Goal: Task Accomplishment & Management: Complete application form

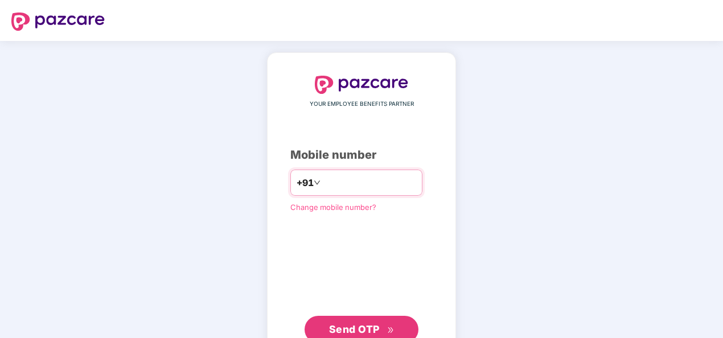
click at [375, 186] on input "number" at bounding box center [369, 183] width 93 height 18
type input "**********"
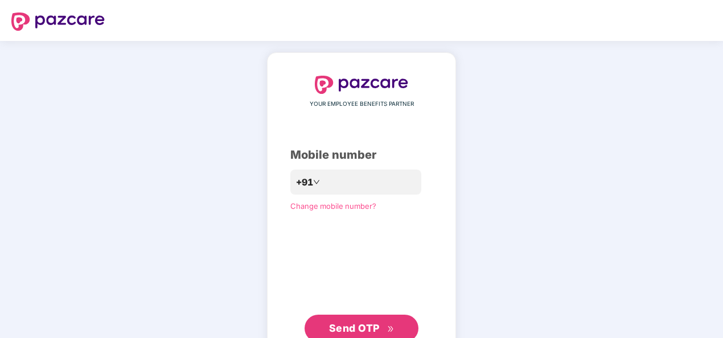
click at [360, 320] on span "Send OTP" at bounding box center [361, 328] width 65 height 16
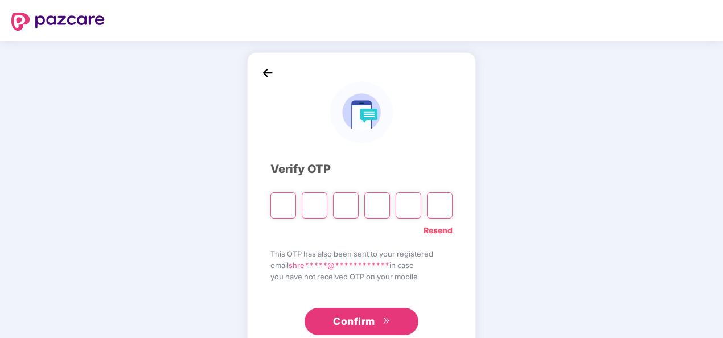
type input "*"
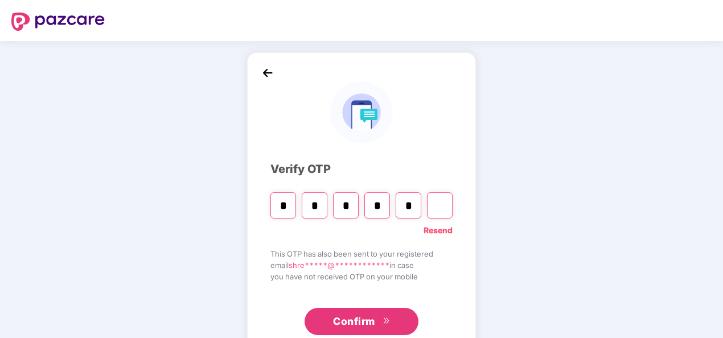
type input "*"
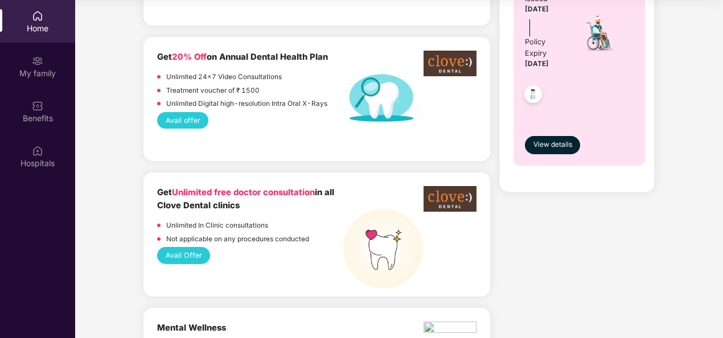
scroll to position [794, 0]
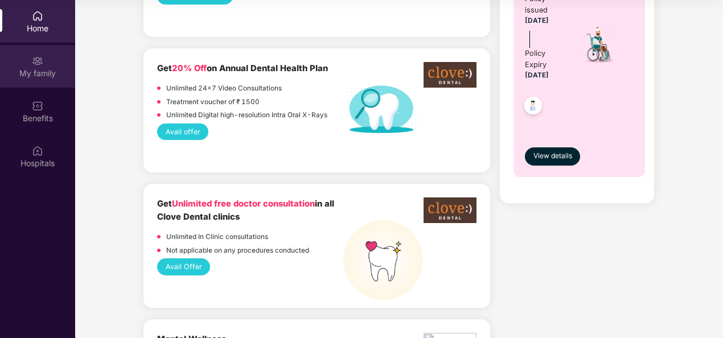
click at [39, 54] on div at bounding box center [37, 59] width 11 height 11
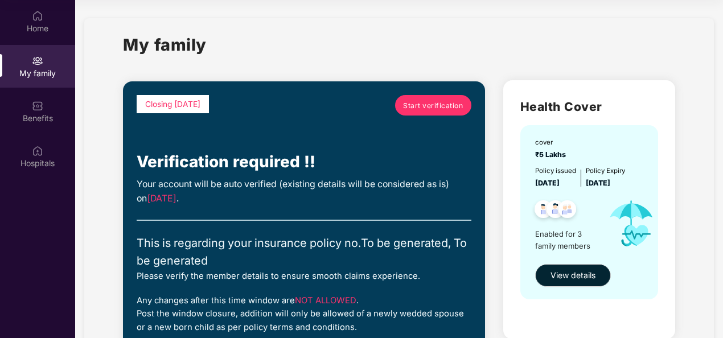
click at [431, 105] on span "Start verification" at bounding box center [433, 105] width 60 height 11
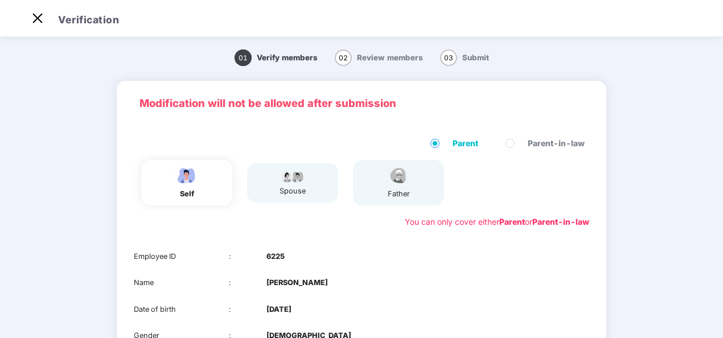
scroll to position [27, 0]
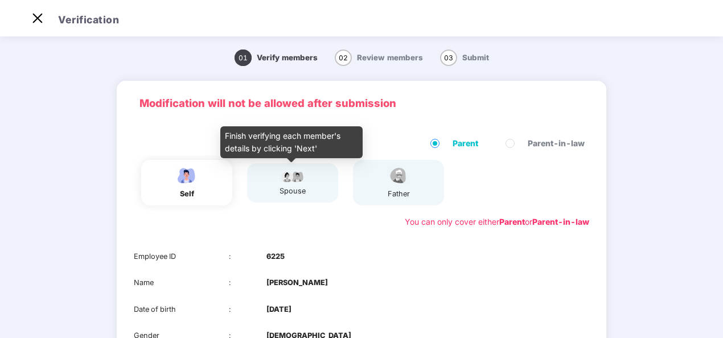
click at [292, 192] on div "spouse" at bounding box center [292, 191] width 28 height 11
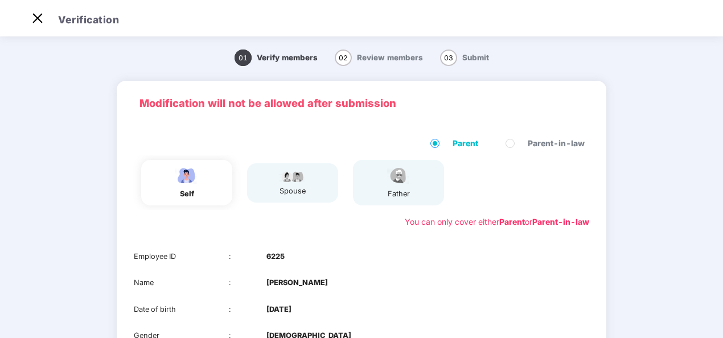
click at [651, 227] on div "01 Verify members 02 Review members 03 Submit Modification will not be allowed …" at bounding box center [361, 259] width 631 height 439
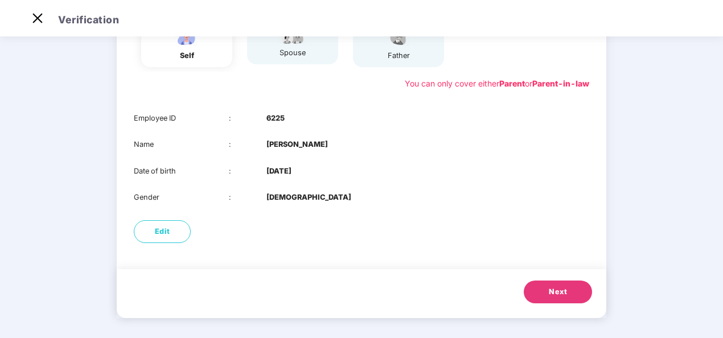
scroll to position [141, 0]
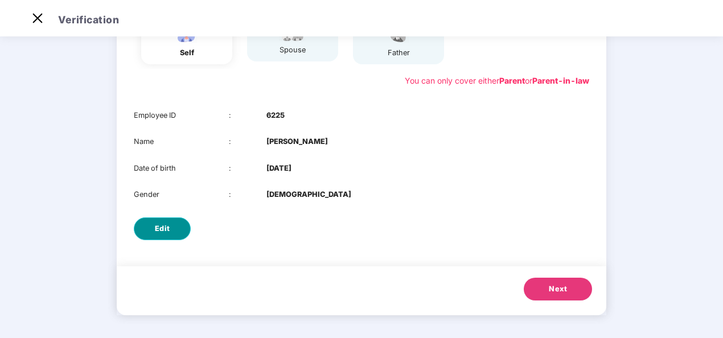
click at [173, 228] on button "Edit" at bounding box center [162, 228] width 57 height 23
select select "****"
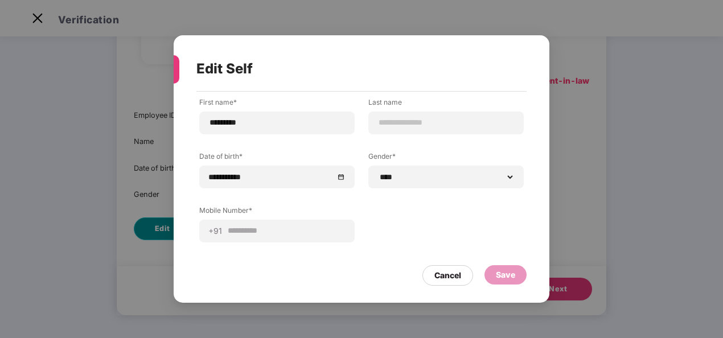
scroll to position [0, 0]
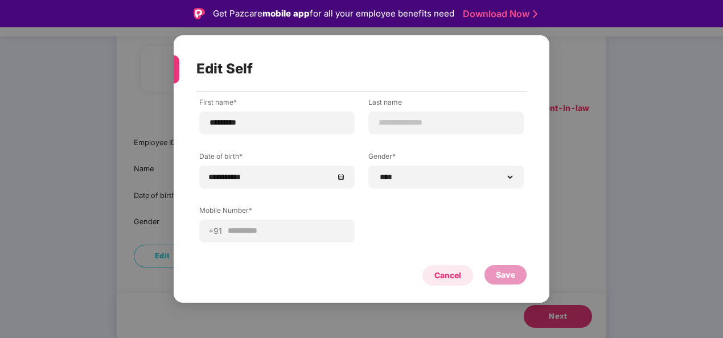
click at [438, 273] on div "Cancel" at bounding box center [447, 275] width 27 height 13
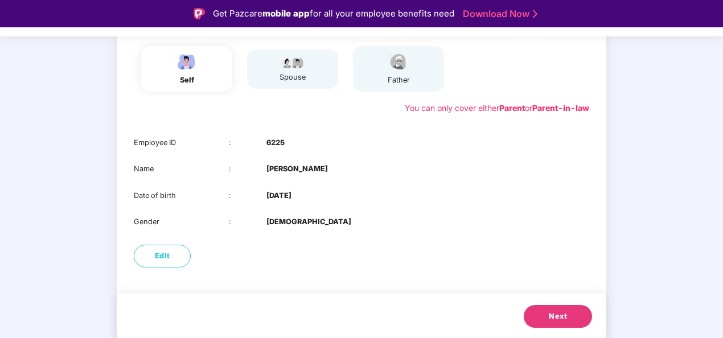
click at [541, 316] on button "Next" at bounding box center [558, 316] width 68 height 23
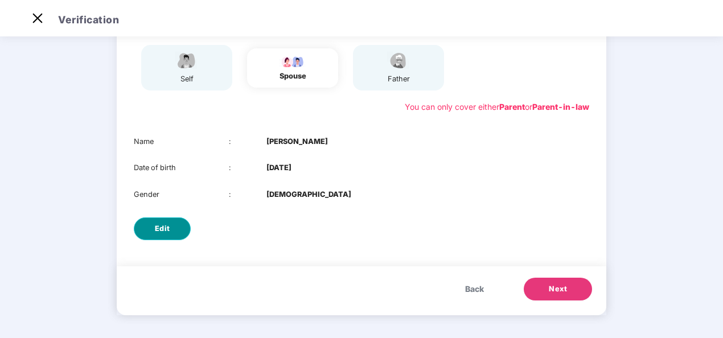
click at [153, 229] on button "Edit" at bounding box center [162, 228] width 57 height 23
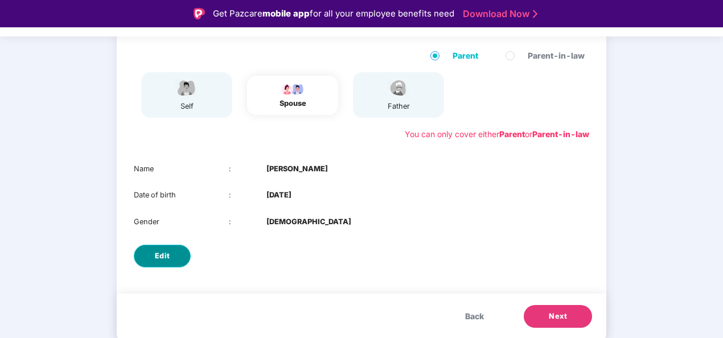
select select "******"
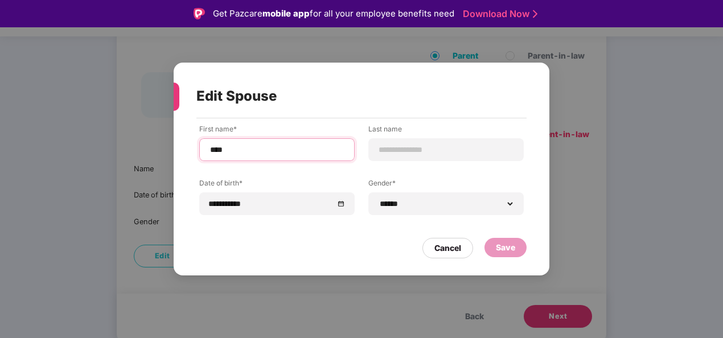
click at [238, 151] on input "****" at bounding box center [277, 150] width 136 height 12
drag, startPoint x: 238, startPoint y: 151, endPoint x: 187, endPoint y: 145, distance: 51.6
click at [187, 145] on div "**********" at bounding box center [362, 191] width 376 height 146
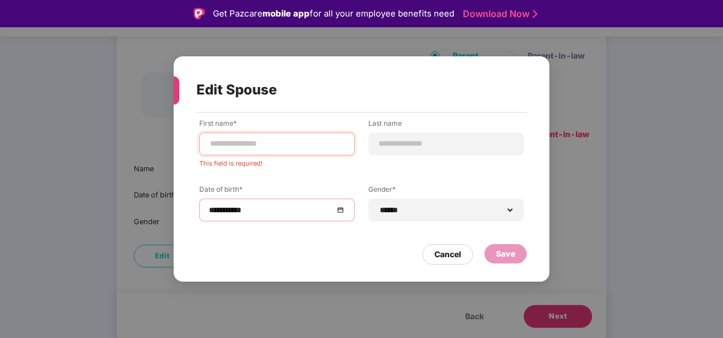
click at [307, 200] on div "**********" at bounding box center [276, 210] width 155 height 23
click at [458, 261] on div "Cancel" at bounding box center [447, 254] width 51 height 20
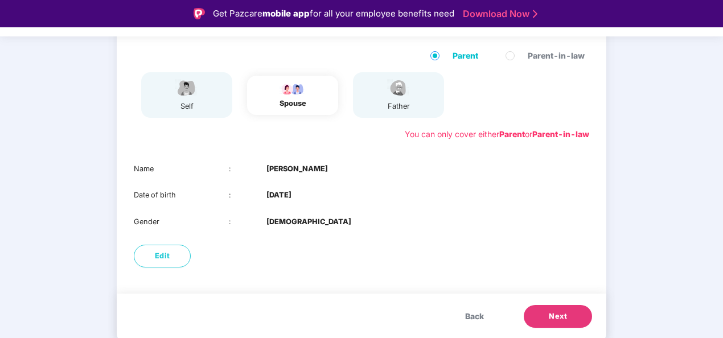
click at [551, 312] on span "Next" at bounding box center [558, 316] width 18 height 11
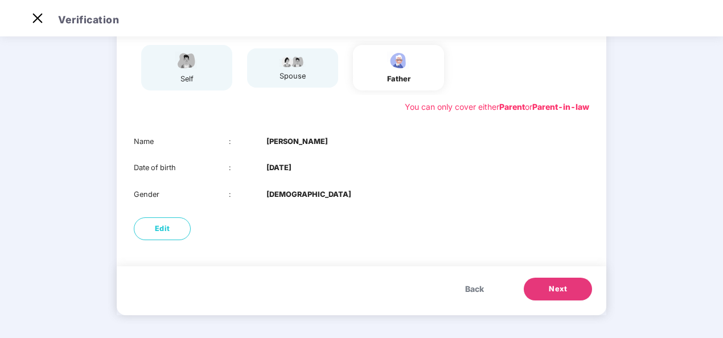
click at [474, 286] on span "Back" at bounding box center [474, 289] width 19 height 13
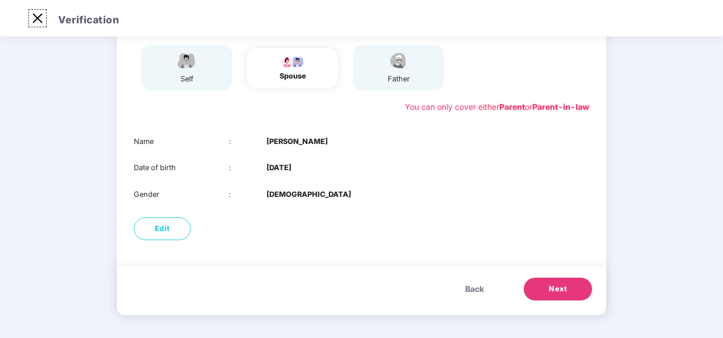
click at [32, 15] on img at bounding box center [37, 18] width 18 height 18
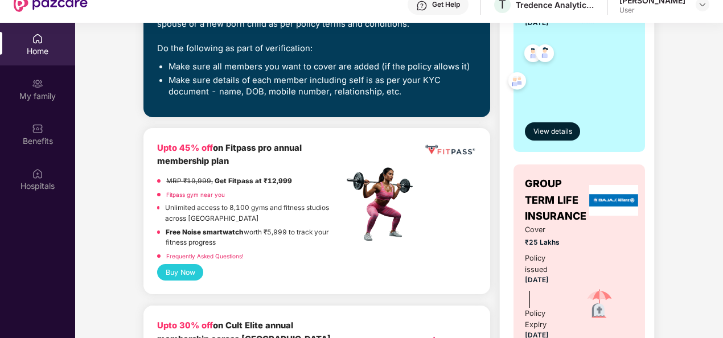
scroll to position [296, 0]
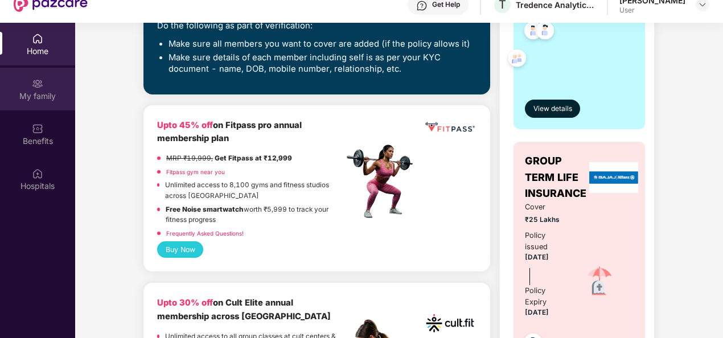
click at [32, 91] on div "My family" at bounding box center [37, 95] width 75 height 11
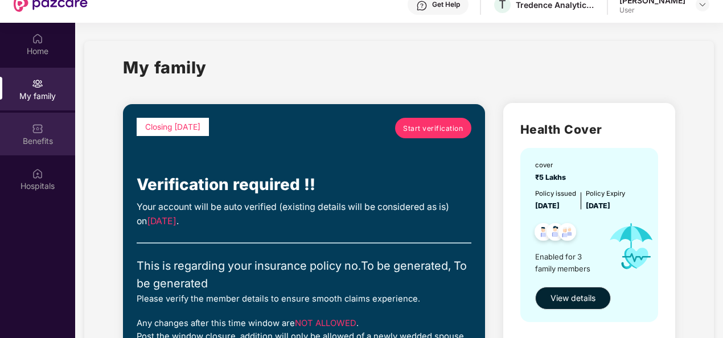
click at [35, 143] on div "Benefits" at bounding box center [37, 140] width 75 height 11
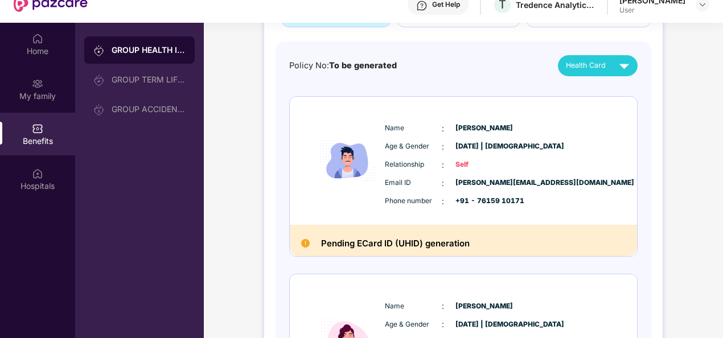
scroll to position [91, 0]
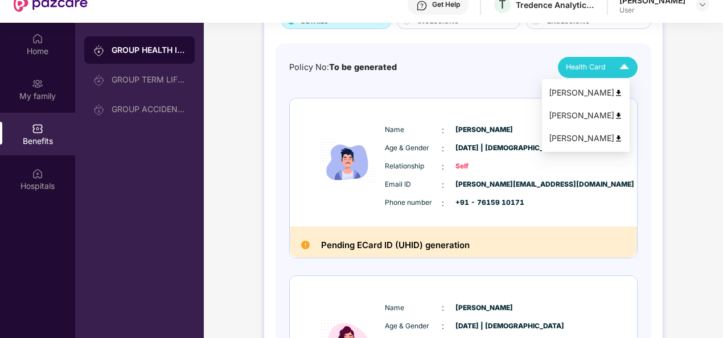
click at [599, 67] on span "Health Card" at bounding box center [586, 66] width 40 height 11
click at [623, 91] on img at bounding box center [618, 93] width 9 height 9
